Goal: Task Accomplishment & Management: Manage account settings

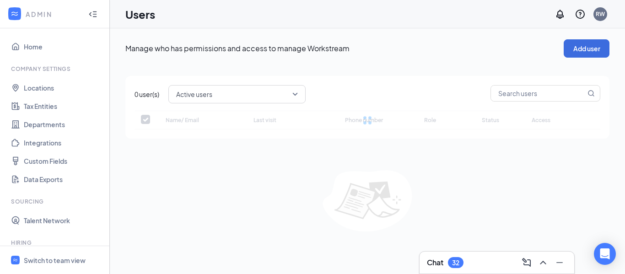
checkbox input "false"
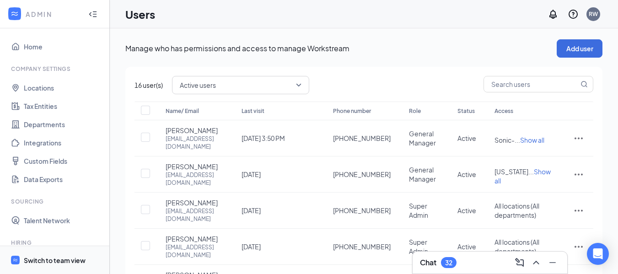
click at [54, 260] on div "Switch to team view" at bounding box center [55, 260] width 62 height 9
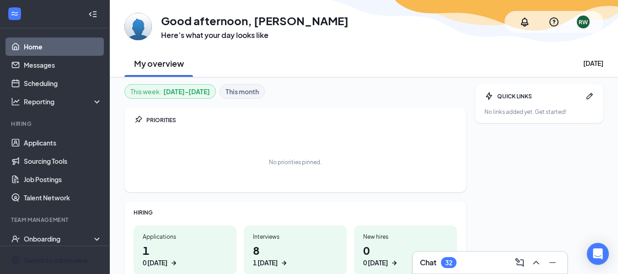
click at [359, 166] on div "No priorities pinned." at bounding box center [295, 162] width 323 height 46
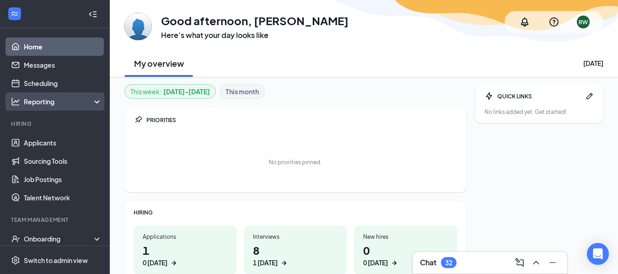
click at [38, 101] on div "Reporting" at bounding box center [63, 101] width 79 height 9
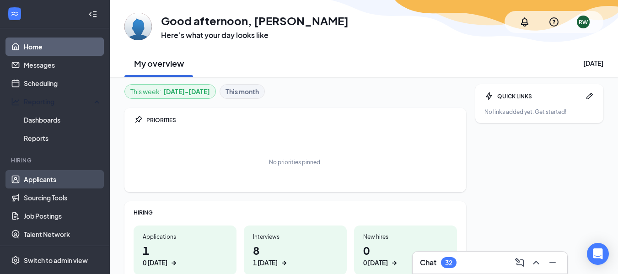
click at [48, 179] on link "Applicants" at bounding box center [63, 179] width 78 height 18
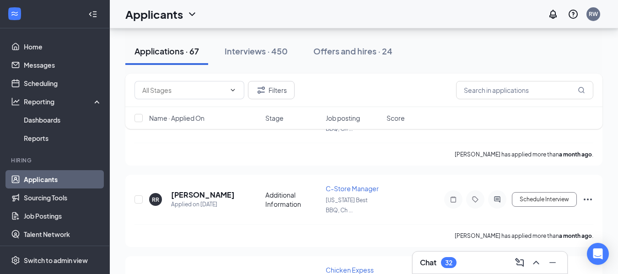
scroll to position [4933, 0]
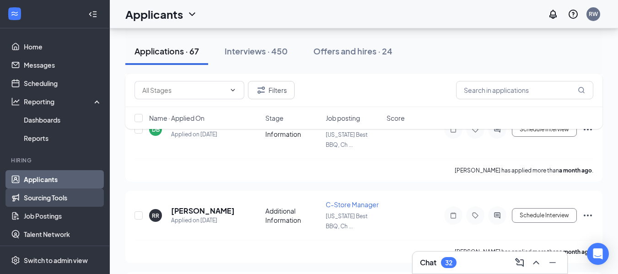
click at [76, 189] on link "Sourcing Tools" at bounding box center [63, 197] width 78 height 18
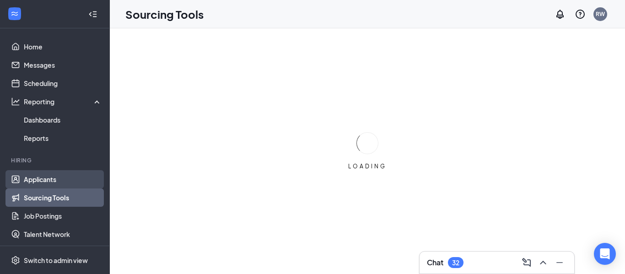
click at [77, 174] on link "Applicants" at bounding box center [63, 179] width 78 height 18
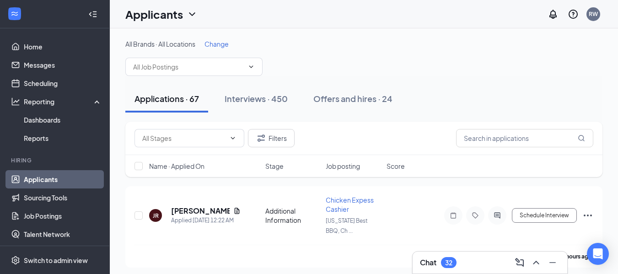
click at [62, 186] on link "Applicants" at bounding box center [63, 179] width 78 height 18
click at [267, 103] on div "Interviews · 450" at bounding box center [256, 98] width 63 height 11
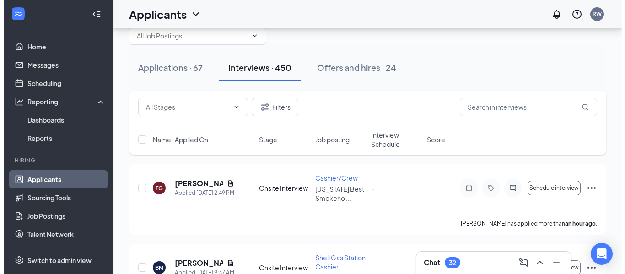
scroll to position [39, 0]
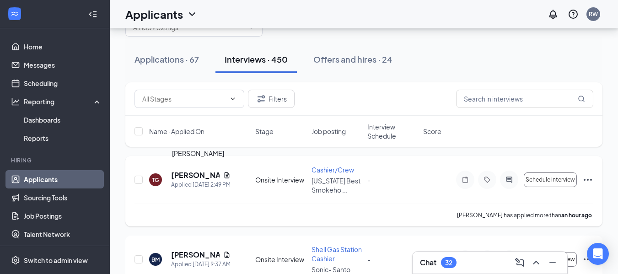
click at [218, 177] on h5 "[PERSON_NAME]" at bounding box center [195, 175] width 48 height 10
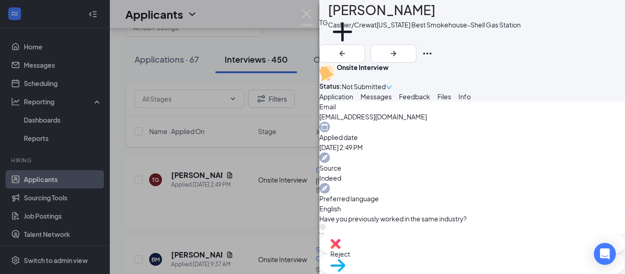
scroll to position [371, 0]
